Goal: Find specific page/section: Find specific page/section

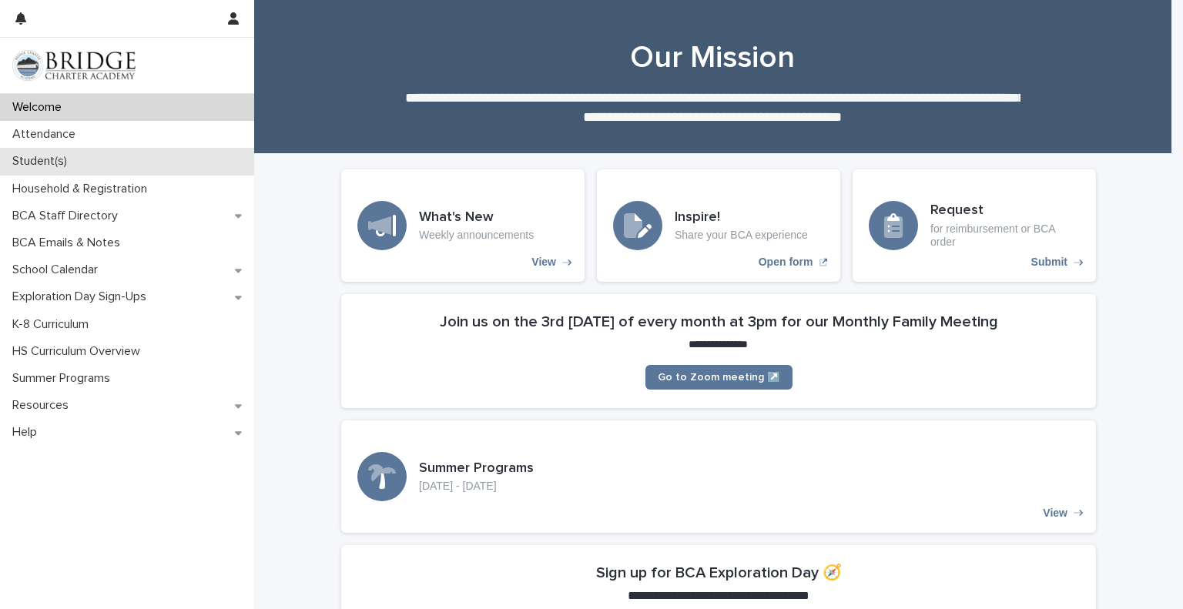
click at [40, 163] on p "Student(s)" at bounding box center [42, 161] width 73 height 15
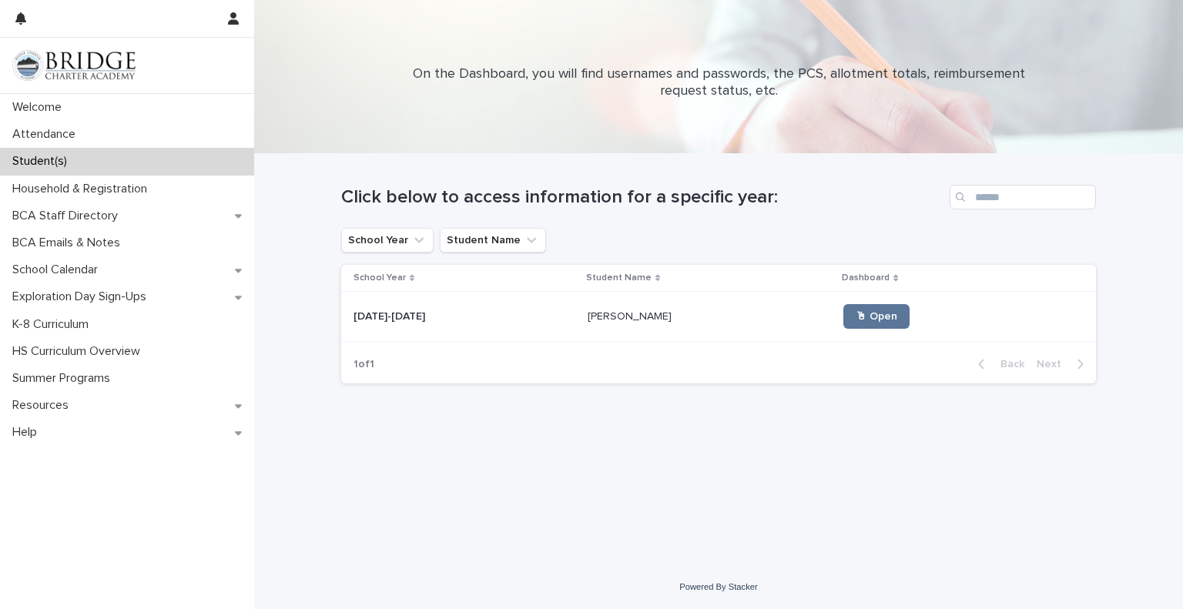
click at [637, 315] on p at bounding box center [710, 316] width 244 height 13
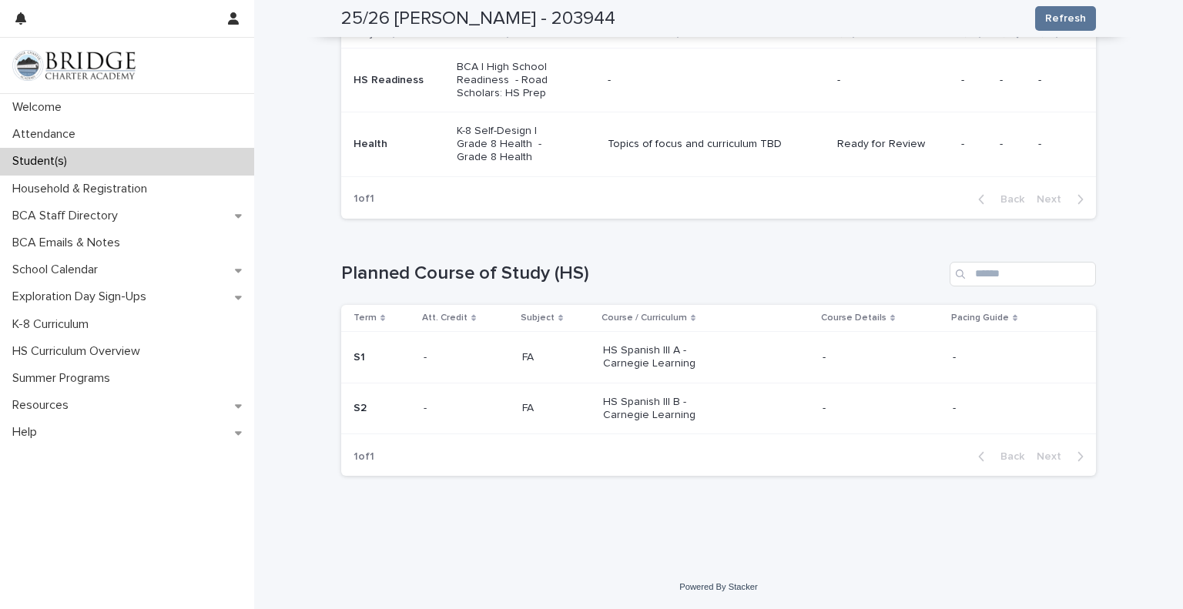
scroll to position [1999, 0]
click at [987, 348] on div "-" at bounding box center [1012, 356] width 119 height 16
